Goal: Information Seeking & Learning: Learn about a topic

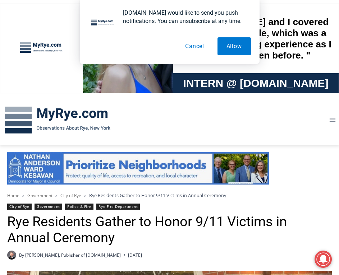
click at [183, 43] on button "Cancel" at bounding box center [194, 46] width 37 height 18
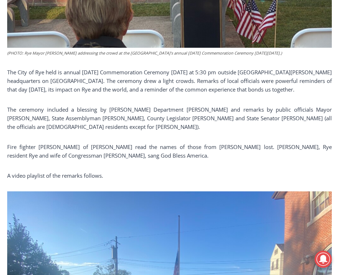
scroll to position [467, 0]
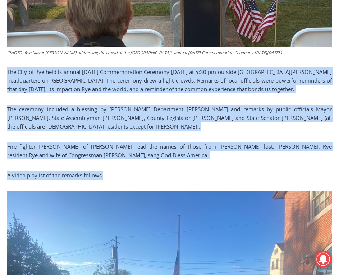
drag, startPoint x: 7, startPoint y: 71, endPoint x: 110, endPoint y: 174, distance: 146.1
copy div "The City of Rye held is annual [DATE] Commemoration Ceremony [DATE] at 5:30 pm …"
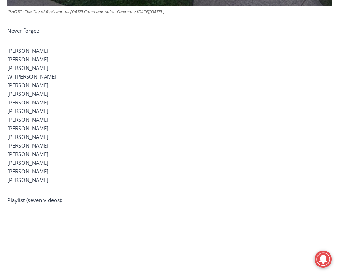
scroll to position [898, 0]
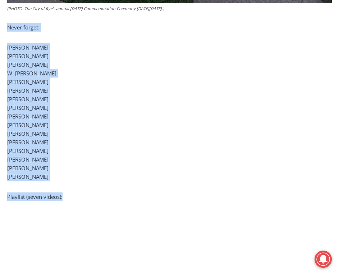
drag, startPoint x: 8, startPoint y: 26, endPoint x: 74, endPoint y: 196, distance: 183.2
copy div "Never forget: [PERSON_NAME] [PERSON_NAME] [PERSON_NAME] [PERSON_NAME] [PERSON_N…"
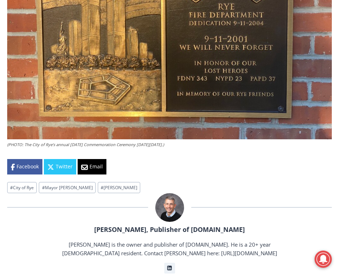
scroll to position [1329, 0]
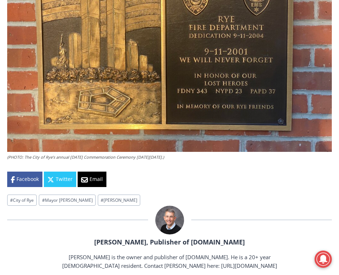
click at [225, 157] on figcaption "(PHOTO: The City of Rye’s annual [DATE] Commemoration Ceremony [DATE][DATE].)" at bounding box center [169, 157] width 324 height 6
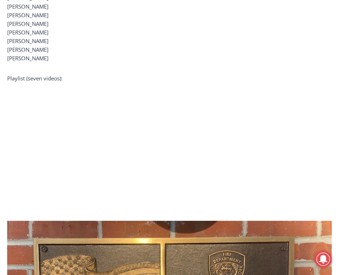
scroll to position [1013, 0]
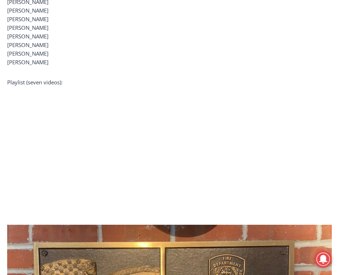
drag, startPoint x: 222, startPoint y: 156, endPoint x: 6, endPoint y: 83, distance: 228.4
copy div "Playlist (seven videos): (PHOTO: The City of Rye’s annual [DATE] Commemoration …"
